Goal: Task Accomplishment & Management: Complete application form

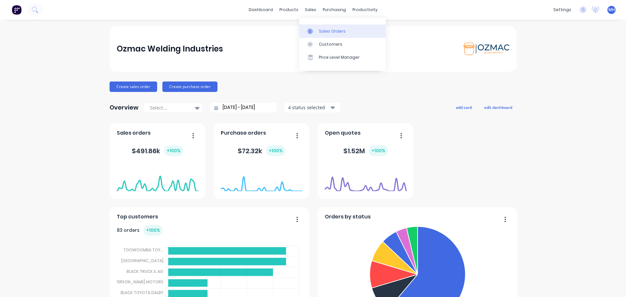
click at [320, 30] on div "Sales Orders" at bounding box center [332, 31] width 27 height 6
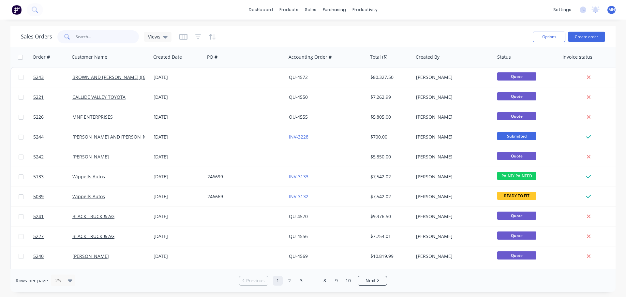
click at [117, 38] on input "text" at bounding box center [108, 36] width 64 height 13
click at [91, 40] on input "text" at bounding box center [108, 36] width 64 height 13
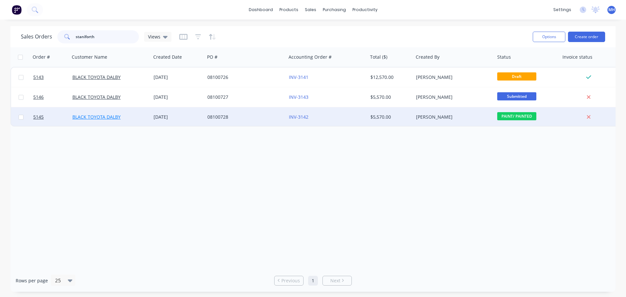
type input "staniforth"
click at [97, 119] on link "BLACK TOYOTA DALBY" at bounding box center [96, 117] width 48 height 6
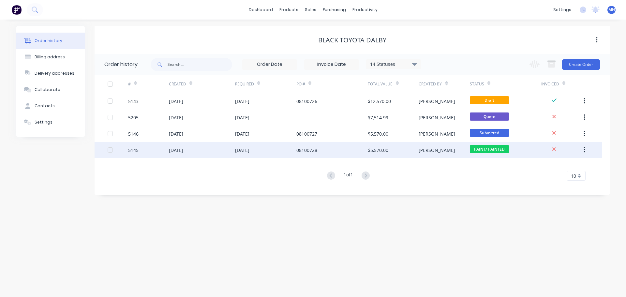
click at [139, 151] on div "5145" at bounding box center [148, 150] width 41 height 16
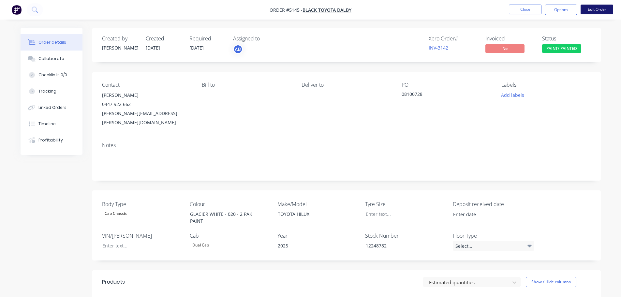
click at [599, 11] on button "Edit Order" at bounding box center [597, 10] width 33 height 10
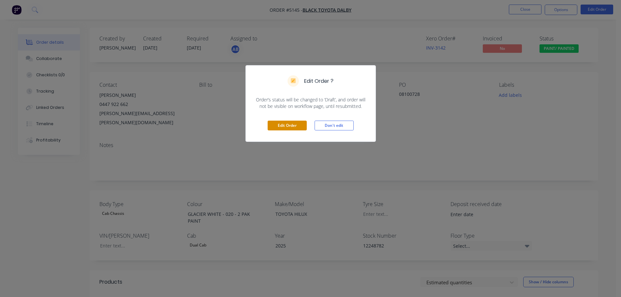
click at [291, 126] on button "Edit Order" at bounding box center [287, 126] width 39 height 10
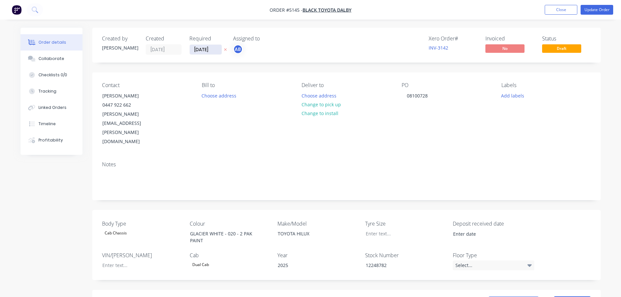
click at [208, 51] on input "[DATE]" at bounding box center [206, 50] width 32 height 10
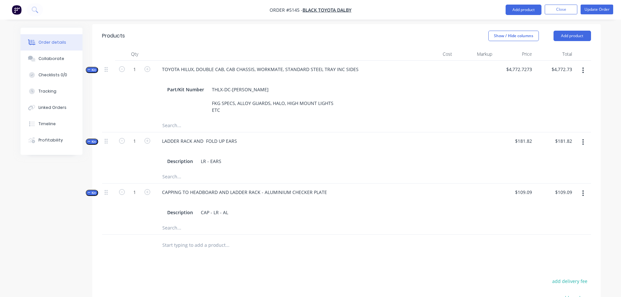
scroll to position [331, 0]
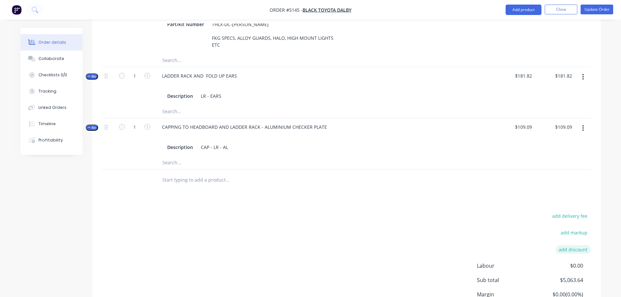
click at [569, 245] on button "add discount" at bounding box center [574, 249] width 36 height 9
type input "DEALER DISCOUNT"
click at [556, 245] on input at bounding box center [565, 250] width 29 height 10
type input "10%"
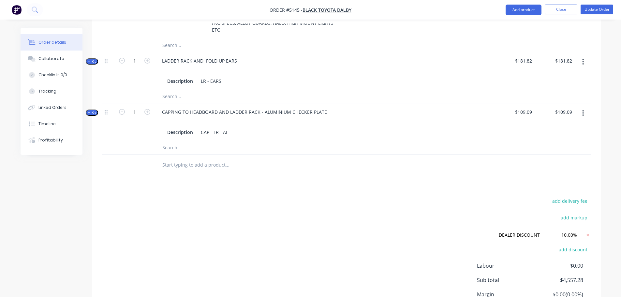
scroll to position [379, 0]
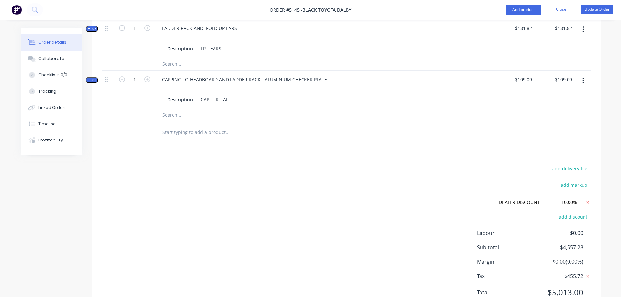
click at [588, 201] on icon at bounding box center [588, 202] width 2 height 2
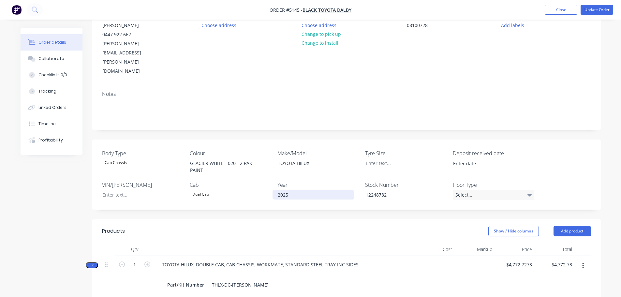
scroll to position [70, 0]
click at [588, 8] on button "Update Order" at bounding box center [597, 10] width 33 height 10
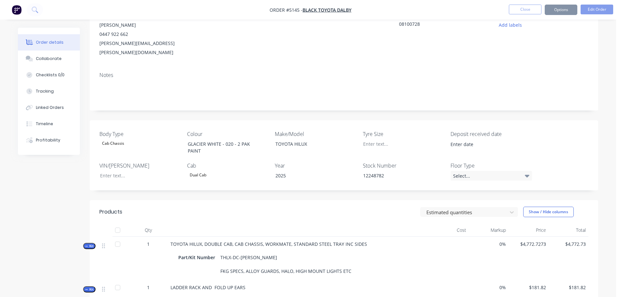
scroll to position [0, 0]
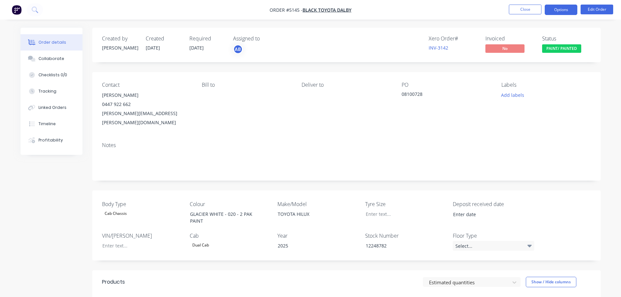
click at [555, 12] on button "Options" at bounding box center [561, 10] width 33 height 10
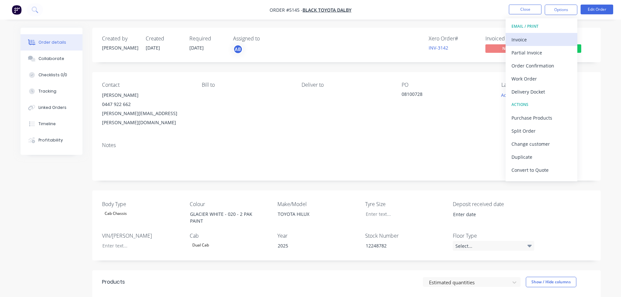
click at [548, 38] on div "Invoice" at bounding box center [542, 39] width 60 height 9
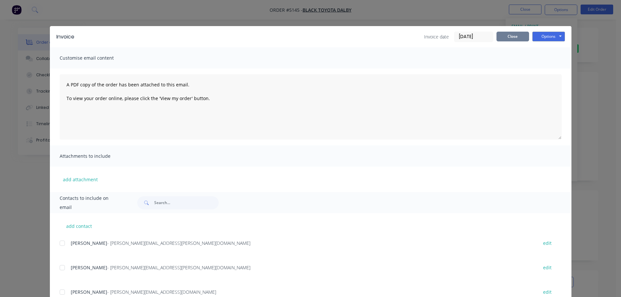
click at [512, 37] on button "Close" at bounding box center [513, 37] width 33 height 10
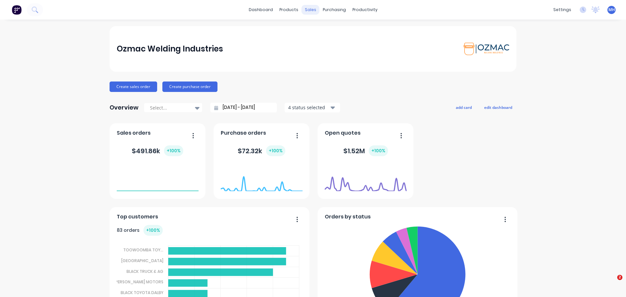
click at [309, 13] on div "sales" at bounding box center [311, 10] width 18 height 10
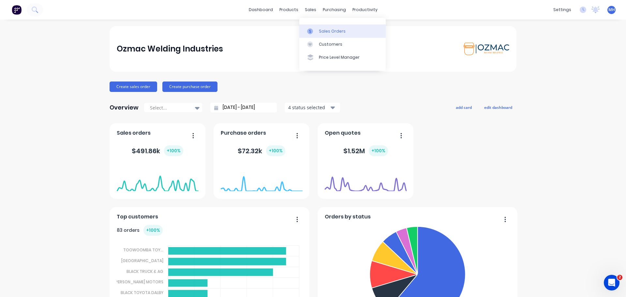
click at [318, 35] on link "Sales Orders" at bounding box center [342, 30] width 86 height 13
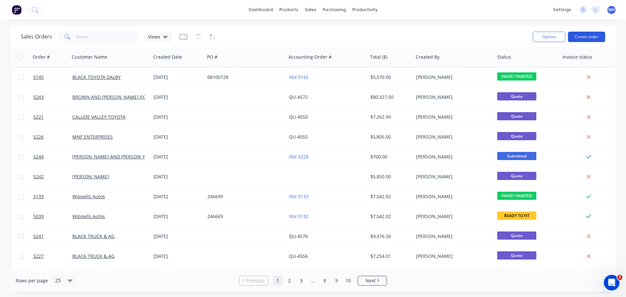
click at [589, 38] on button "Create order" at bounding box center [586, 37] width 37 height 10
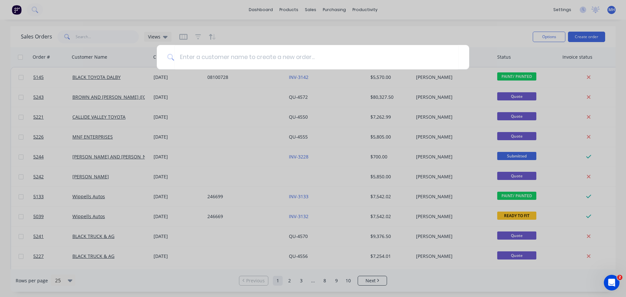
type input "p"
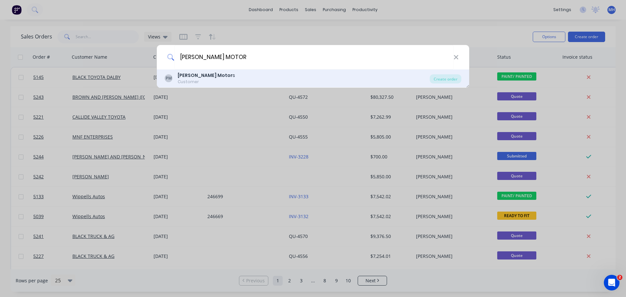
type input "PIERPOINT MOTOR"
click at [198, 80] on div "Customer" at bounding box center [206, 82] width 57 height 6
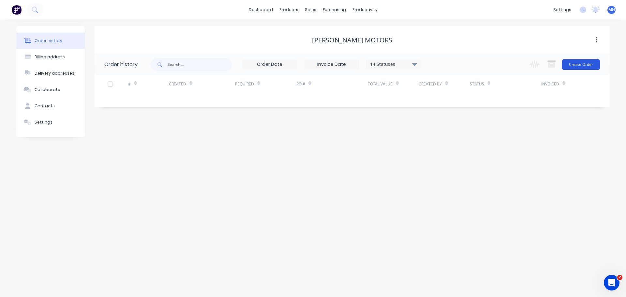
click at [575, 65] on button "Create Order" at bounding box center [581, 64] width 38 height 10
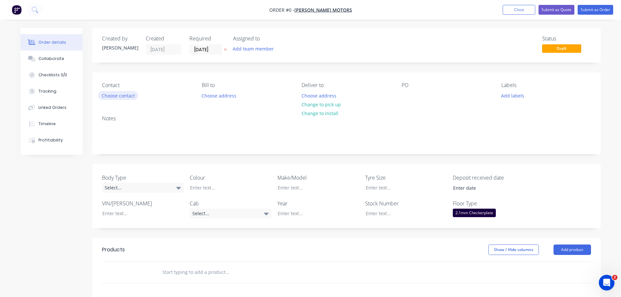
click at [128, 96] on button "Choose contact" at bounding box center [118, 95] width 40 height 9
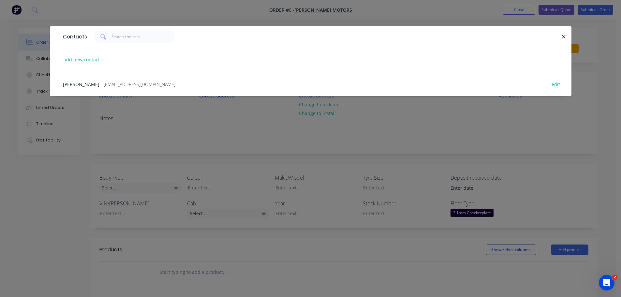
click at [115, 84] on span "- admin@pierpointmotors.com.au -" at bounding box center [140, 84] width 78 height 6
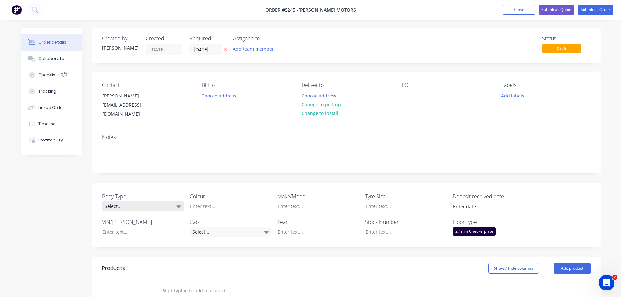
click at [153, 202] on div "Select..." at bounding box center [143, 207] width 82 height 10
click at [150, 227] on button "Cab Chassis" at bounding box center [151, 226] width 98 height 13
click at [217, 202] on div at bounding box center [226, 206] width 82 height 9
click at [290, 202] on div at bounding box center [314, 206] width 82 height 9
click at [225, 227] on div "Select..." at bounding box center [231, 232] width 82 height 10
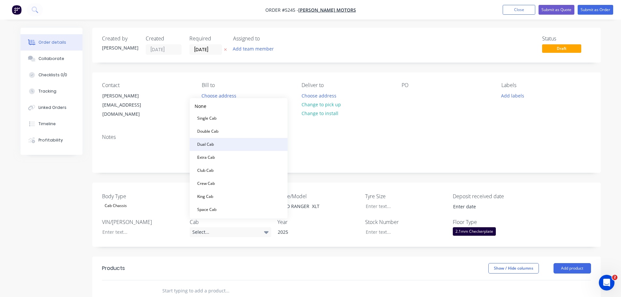
click at [231, 143] on button "Dual Cab" at bounding box center [239, 144] width 98 height 13
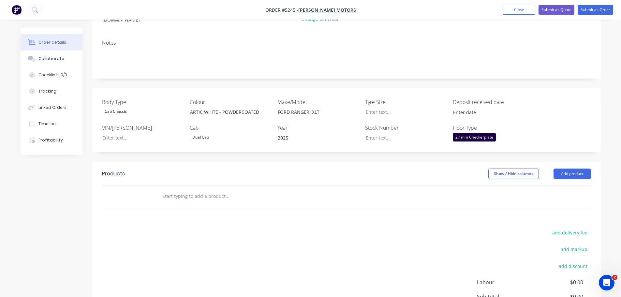
scroll to position [98, 0]
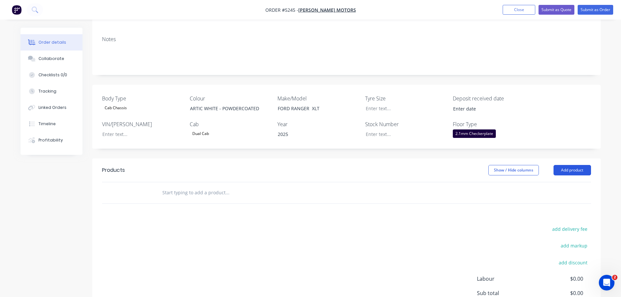
click at [564, 165] on button "Add product" at bounding box center [573, 170] width 38 height 10
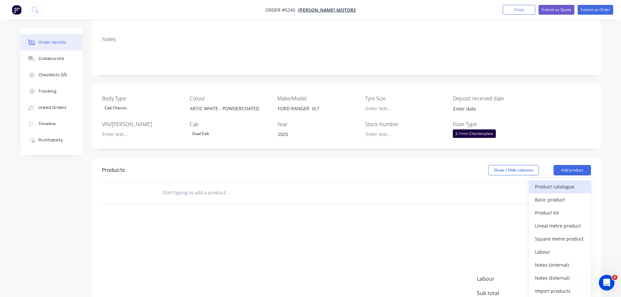
click at [549, 182] on div "Product catalogue" at bounding box center [560, 186] width 50 height 9
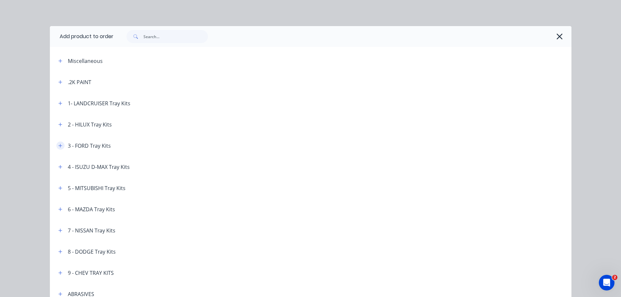
click at [60, 146] on button "button" at bounding box center [60, 146] width 8 height 8
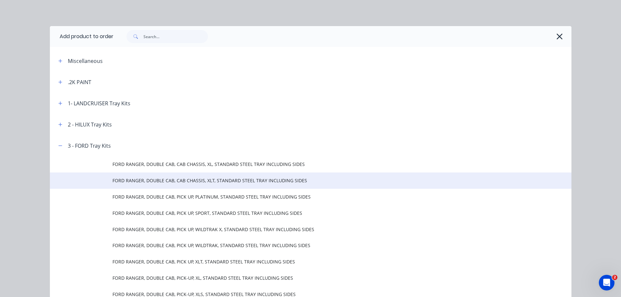
click at [183, 181] on span "FORD RANGER, DOUBLE CAB, CAB CHASSIS, XLT, STANDARD STEEL TRAY INCLUDING SIDES" at bounding box center [296, 180] width 367 height 7
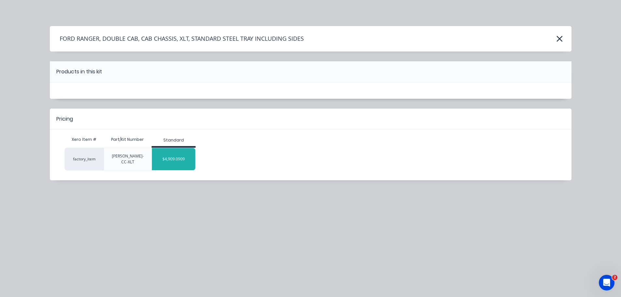
click at [183, 152] on div "$4,909.0909" at bounding box center [173, 159] width 43 height 16
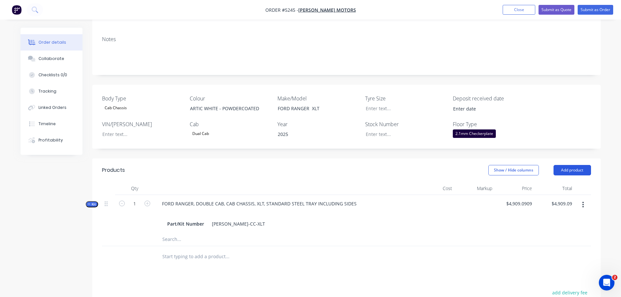
click at [574, 165] on button "Add product" at bounding box center [573, 170] width 38 height 10
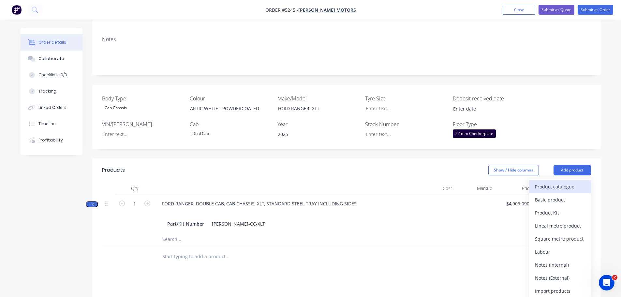
click at [571, 182] on div "Product catalogue" at bounding box center [560, 186] width 50 height 9
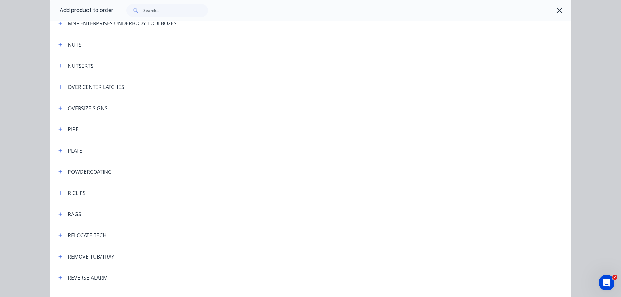
scroll to position [1566, 0]
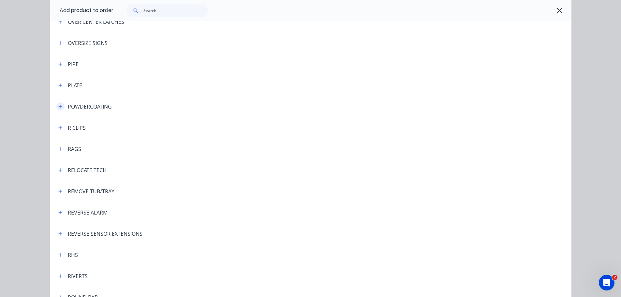
click at [58, 106] on icon "button" at bounding box center [60, 107] width 4 height 4
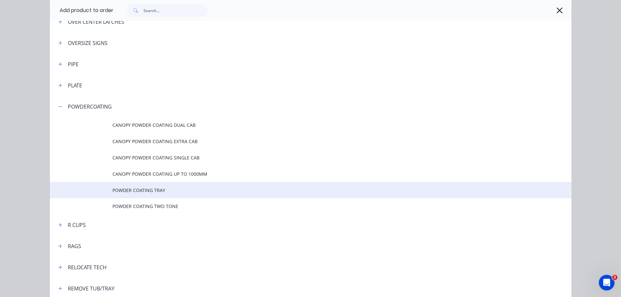
click at [146, 191] on span "POWDER COATING TRAY" at bounding box center [296, 190] width 367 height 7
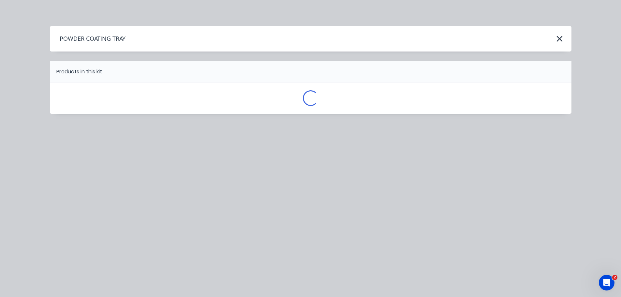
scroll to position [0, 0]
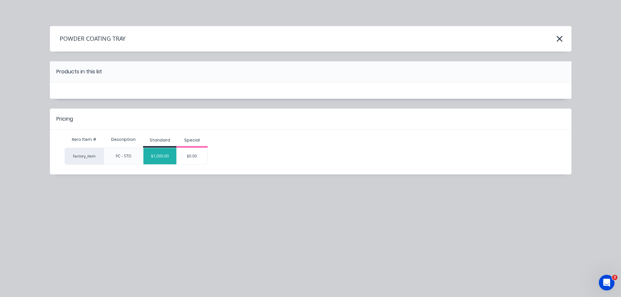
click at [162, 154] on div "$1,000.00" at bounding box center [160, 156] width 33 height 16
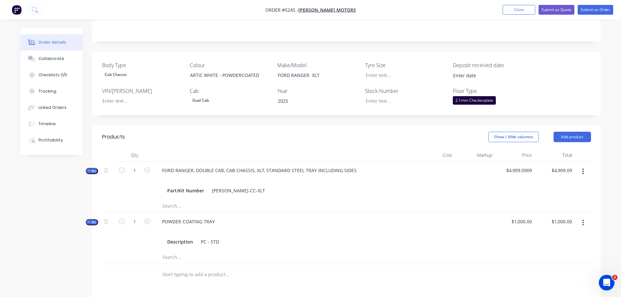
scroll to position [196, 0]
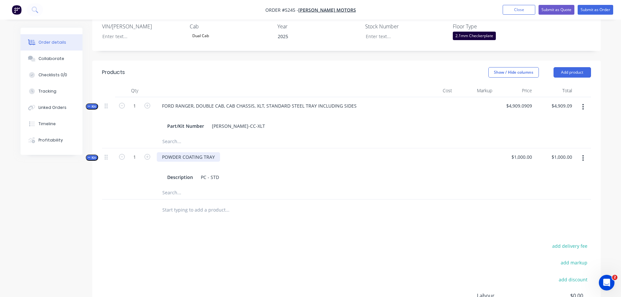
click at [215, 152] on div "POWDER COATING TRAY" at bounding box center [188, 156] width 63 height 9
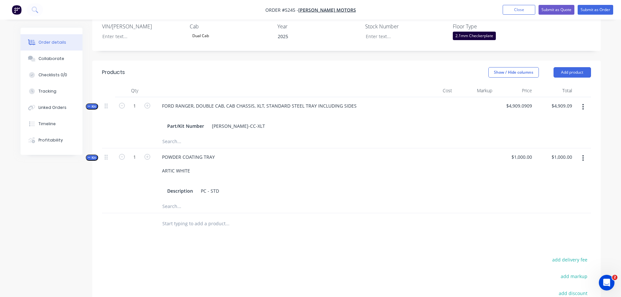
click at [194, 217] on input "text" at bounding box center [227, 223] width 130 height 13
click at [578, 67] on button "Add product" at bounding box center [573, 72] width 38 height 10
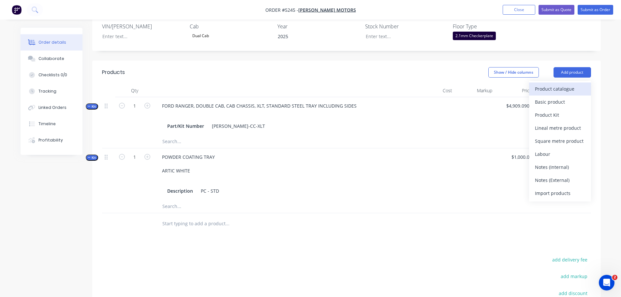
click at [575, 84] on div "Product catalogue" at bounding box center [560, 88] width 50 height 9
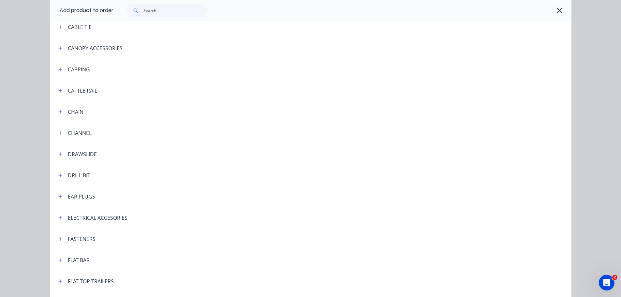
scroll to position [522, 0]
click at [58, 69] on icon "button" at bounding box center [60, 69] width 4 height 4
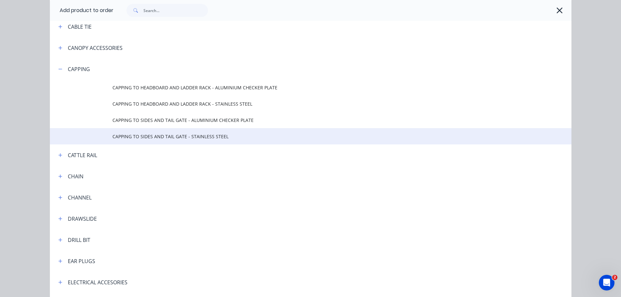
click at [128, 135] on span "CAPPING TO SIDES AND TAIL GATE - STAINLESS STEEL" at bounding box center [296, 136] width 367 height 7
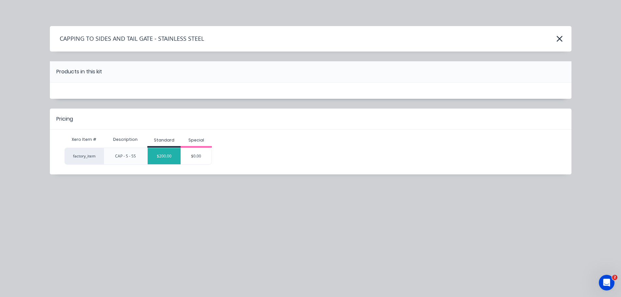
click at [158, 154] on div "$200.00" at bounding box center [164, 156] width 33 height 16
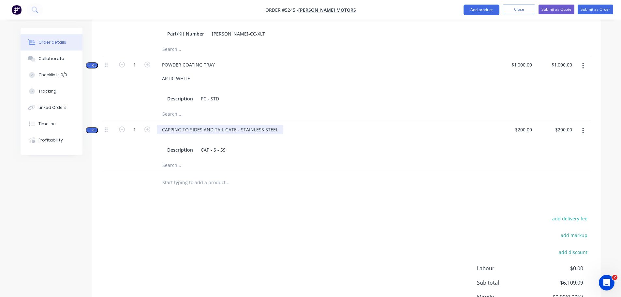
scroll to position [294, 0]
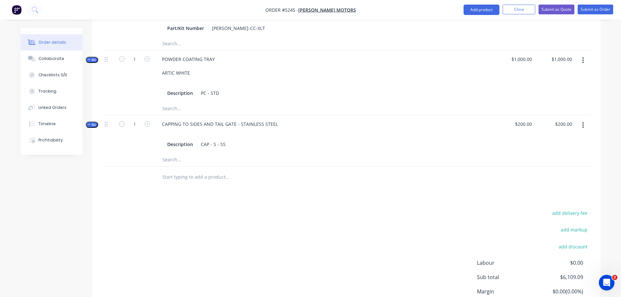
click at [182, 178] on div at bounding box center [271, 177] width 235 height 21
click at [184, 171] on input "text" at bounding box center [227, 177] width 130 height 13
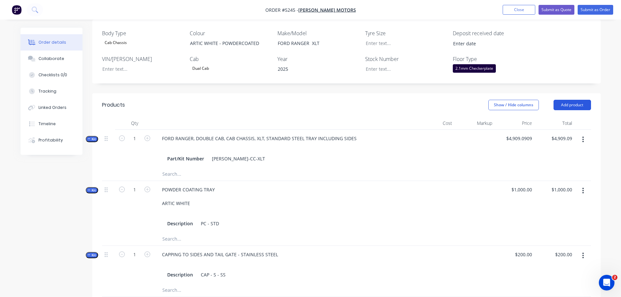
click at [570, 100] on button "Add product" at bounding box center [573, 105] width 38 height 10
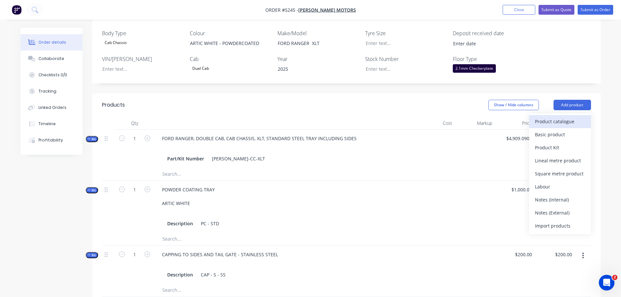
click at [564, 117] on div "Product catalogue" at bounding box center [560, 121] width 50 height 9
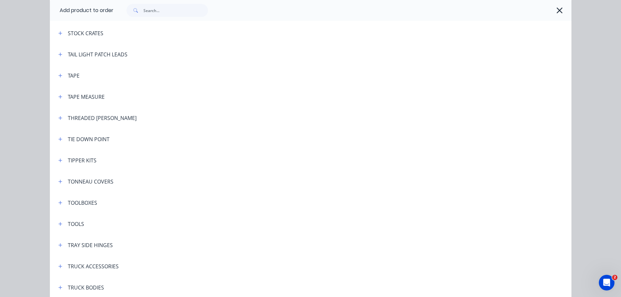
scroll to position [2153, 0]
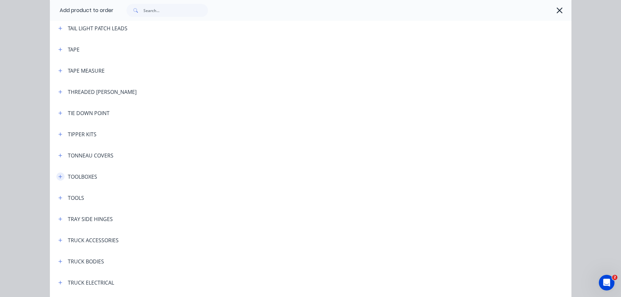
click at [58, 178] on icon "button" at bounding box center [60, 177] width 4 height 5
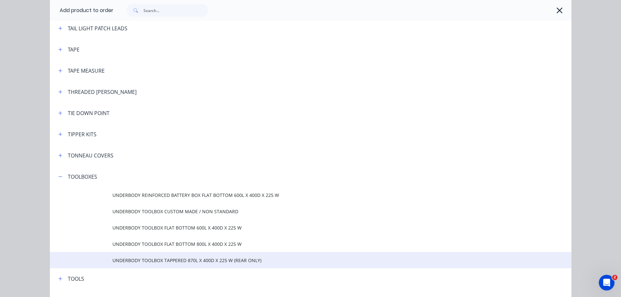
click at [131, 265] on td "UNDERBODY TOOLBOX TAPPERED 870L X 400D X 225 W (REAR ONLY)" at bounding box center [342, 260] width 459 height 16
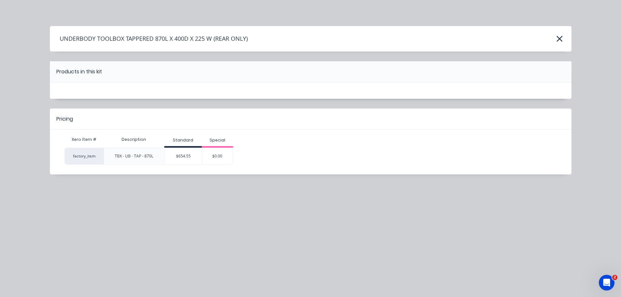
scroll to position [0, 0]
click at [174, 156] on div "$654.55" at bounding box center [183, 156] width 37 height 16
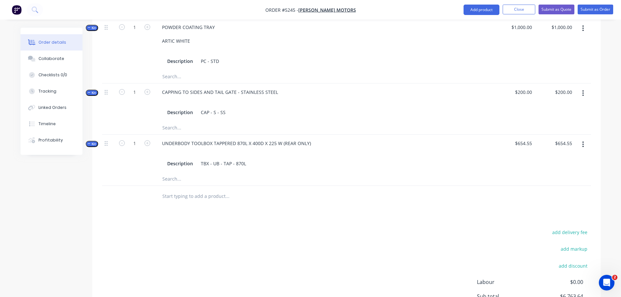
scroll to position [326, 0]
click at [145, 140] on icon "button" at bounding box center [148, 143] width 6 height 6
type input "2"
type input "$1,309.10"
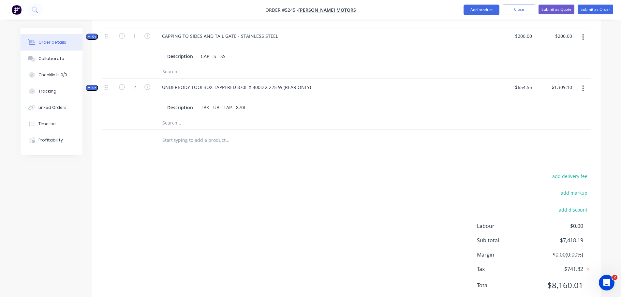
scroll to position [395, 0]
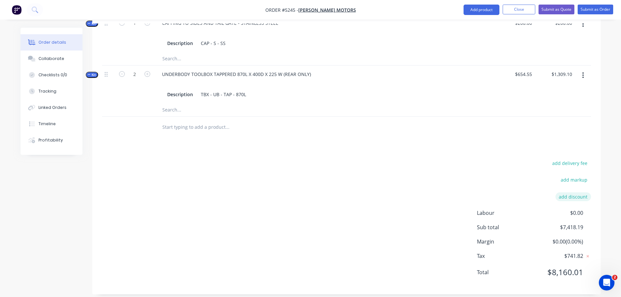
click at [577, 192] on button "add discount" at bounding box center [574, 196] width 36 height 9
type input "DEALER DISCOUNT"
click at [559, 194] on input at bounding box center [565, 199] width 29 height 10
type input "10%"
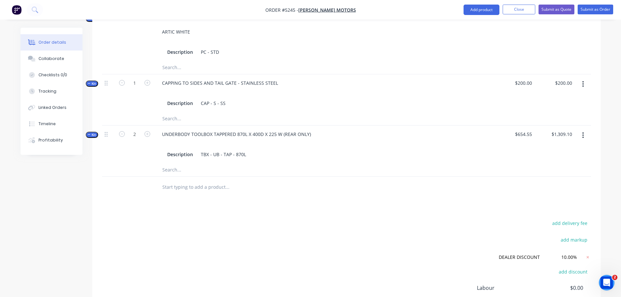
scroll to position [410, 0]
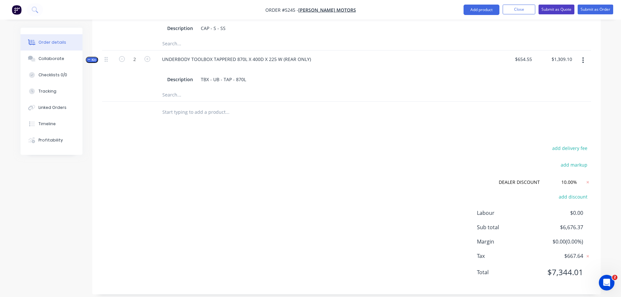
click at [553, 10] on button "Submit as Quote" at bounding box center [557, 10] width 36 height 10
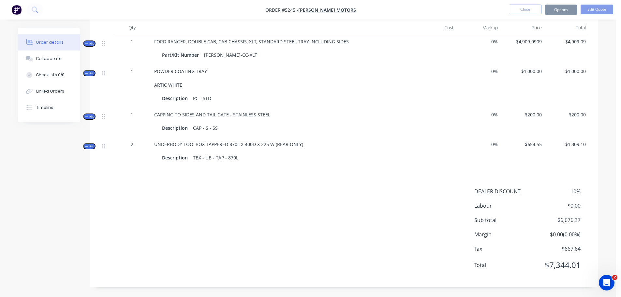
scroll to position [0, 0]
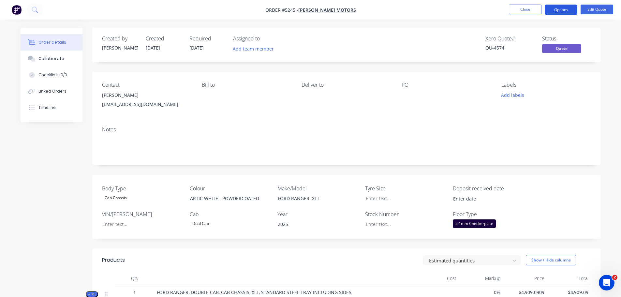
click at [563, 9] on button "Options" at bounding box center [561, 10] width 33 height 10
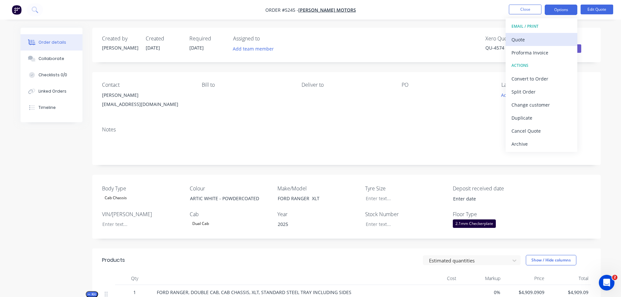
click at [531, 38] on div "Quote" at bounding box center [542, 39] width 60 height 9
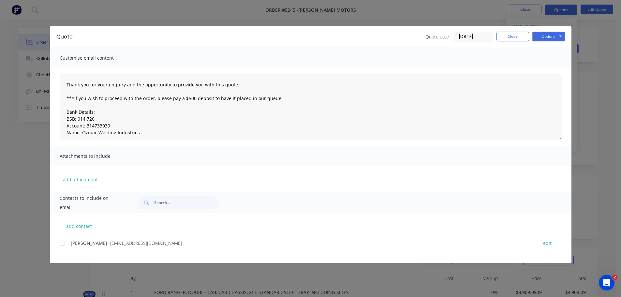
click at [61, 244] on div at bounding box center [62, 243] width 13 height 13
click at [541, 38] on button "Options" at bounding box center [549, 37] width 33 height 10
click at [541, 68] on button "Email" at bounding box center [554, 69] width 42 height 11
click at [542, 38] on button "Options" at bounding box center [549, 37] width 33 height 10
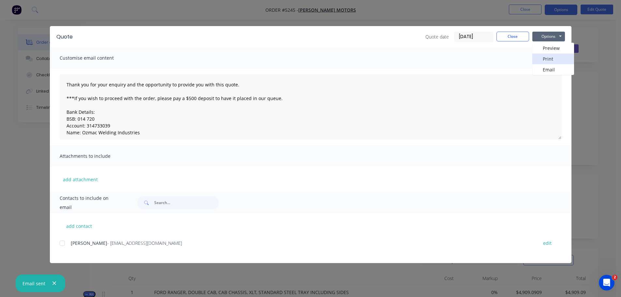
click at [544, 57] on button "Print" at bounding box center [554, 58] width 42 height 11
click at [511, 37] on button "Close" at bounding box center [513, 37] width 33 height 10
